Goal: Find specific page/section: Find specific page/section

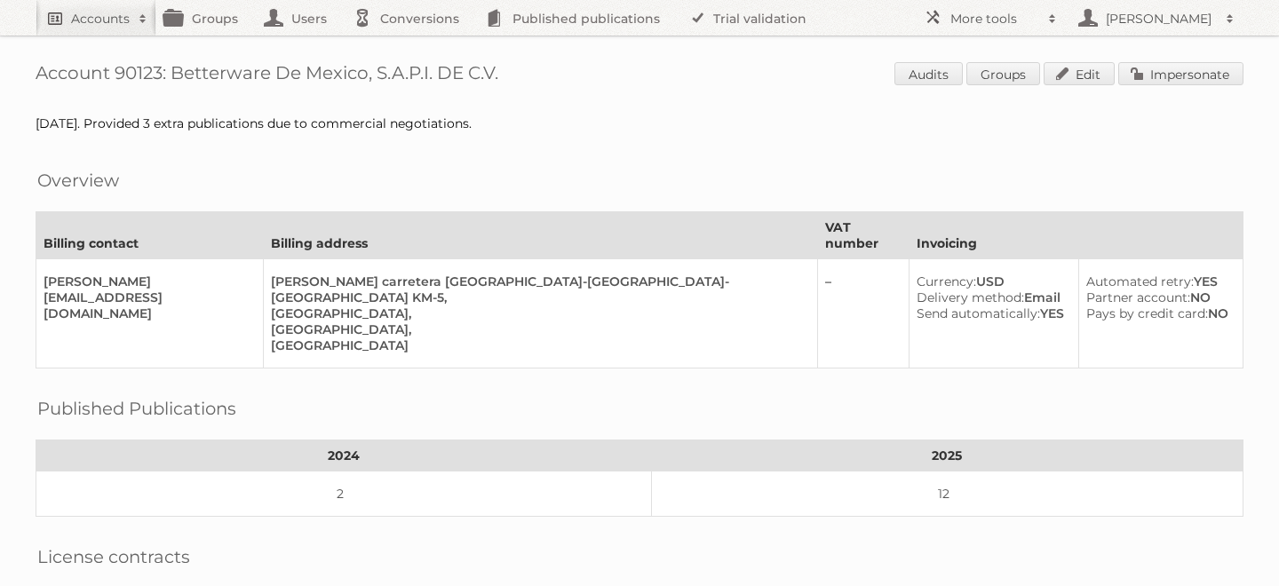
click at [111, 7] on link "Accounts" at bounding box center [96, 18] width 121 height 36
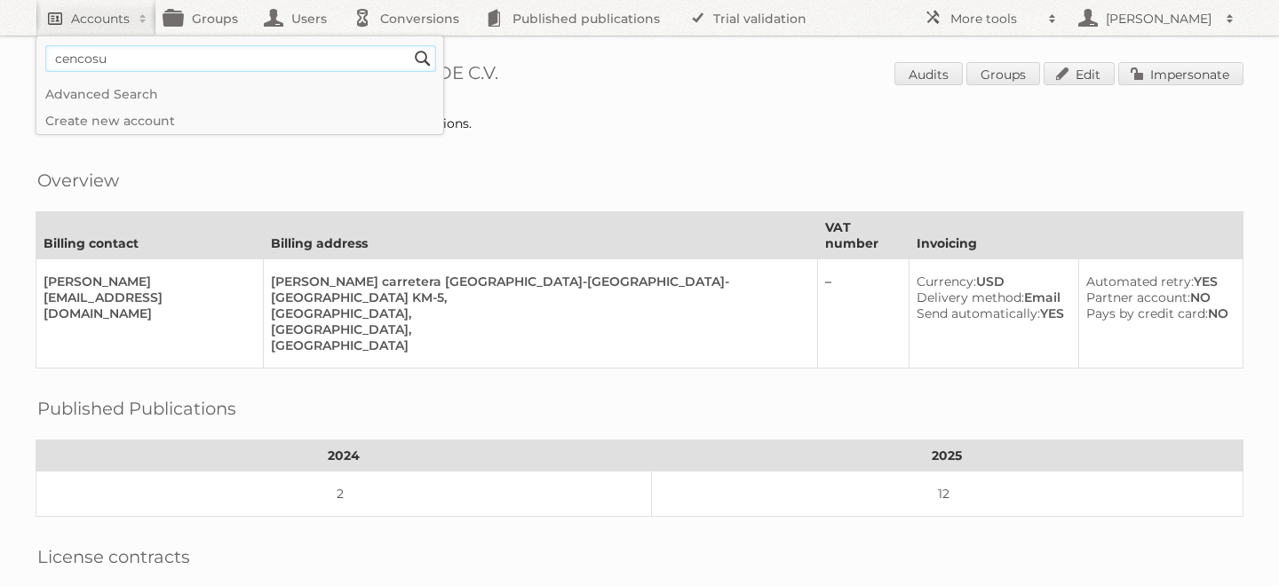
type input"] "cencosud [GEOGRAPHIC_DATA]"
click at [409, 45] on input "Search" at bounding box center [422, 58] width 27 height 27
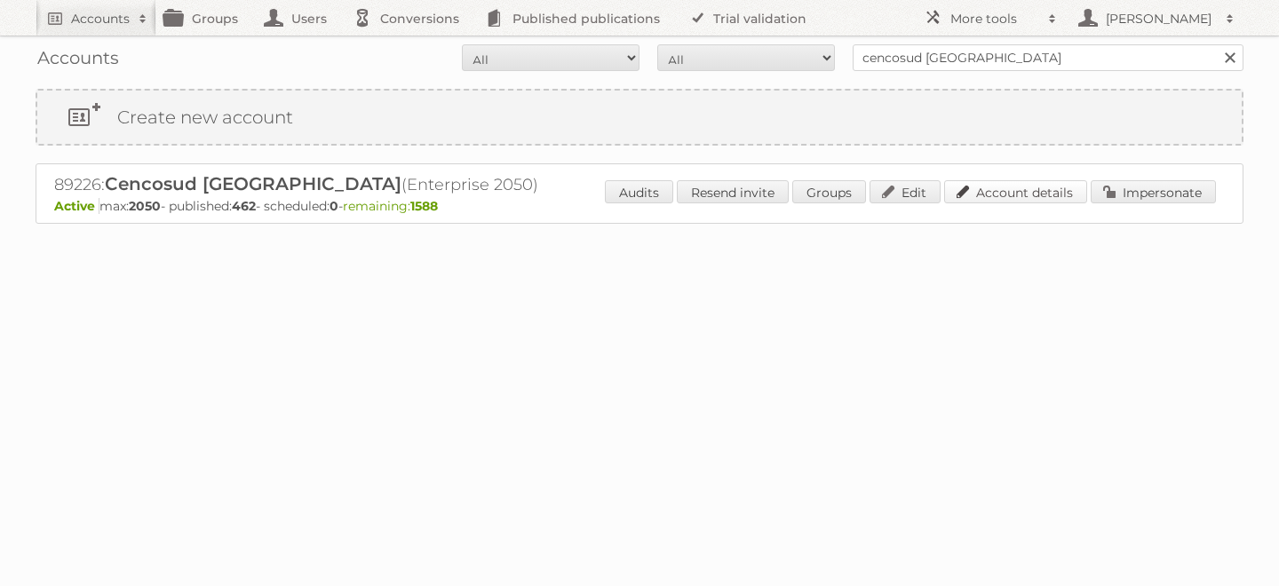
click at [1025, 190] on link "Account details" at bounding box center [1015, 191] width 143 height 23
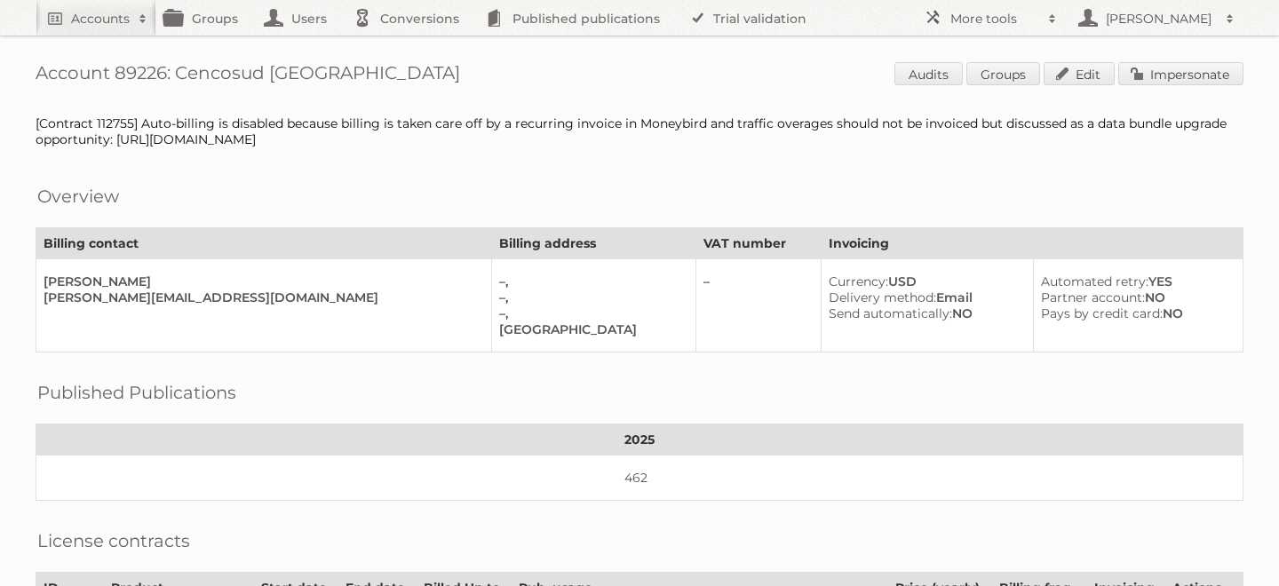
click at [642, 149] on div "Account 89226: Cencosud Argentina Audits Groups Edit Impersonate [Contract 1127…" at bounding box center [639, 566] width 1279 height 1132
click at [540, 180] on div "Overview" at bounding box center [640, 183] width 1208 height 18
